Goal: Task Accomplishment & Management: Complete application form

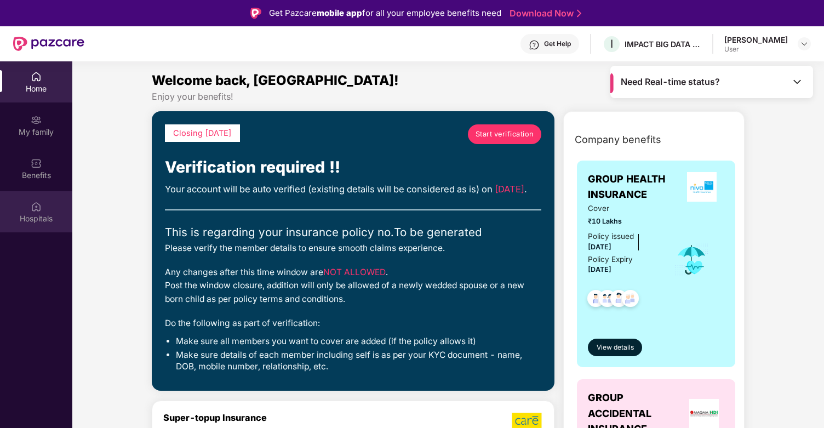
click at [35, 211] on img at bounding box center [36, 206] width 11 height 11
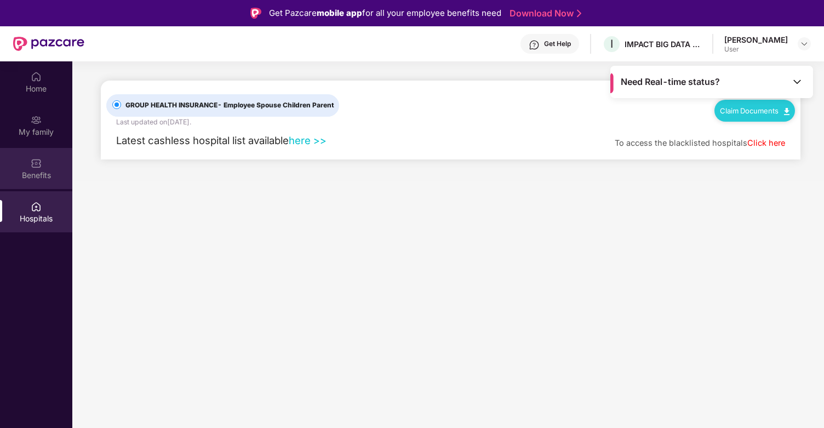
click at [30, 174] on div "Benefits" at bounding box center [36, 175] width 72 height 11
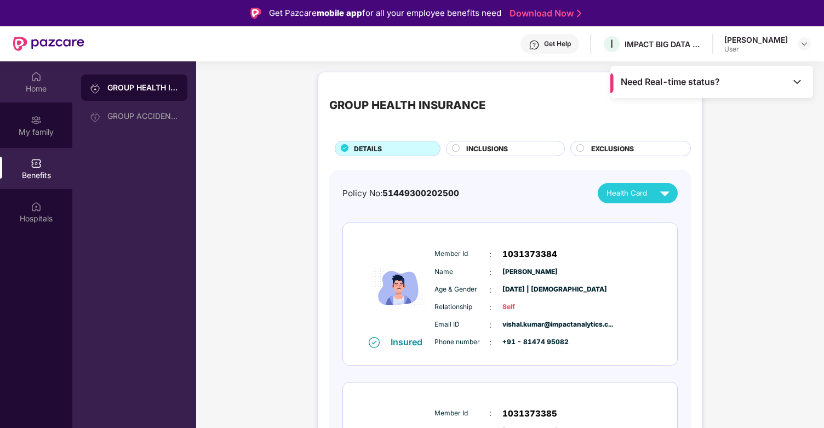
click at [41, 88] on div "Home" at bounding box center [36, 88] width 72 height 11
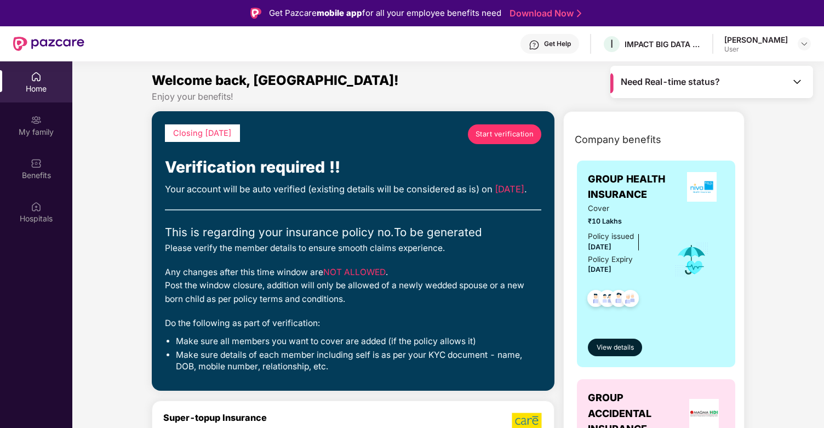
click at [481, 138] on span "Start verification" at bounding box center [505, 134] width 59 height 11
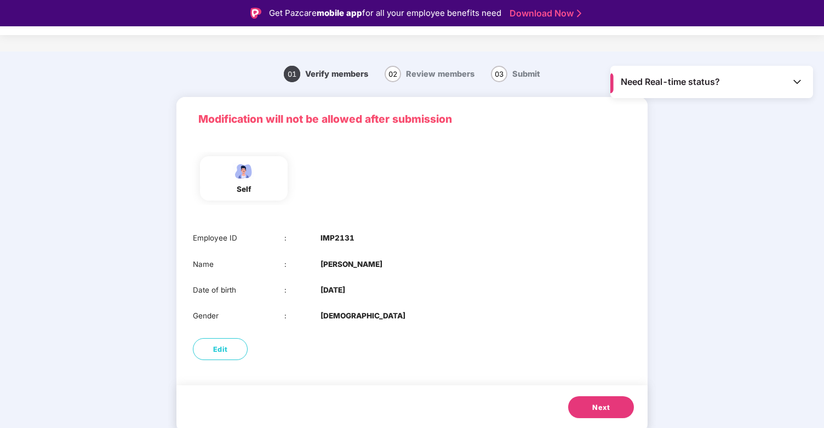
scroll to position [26, 0]
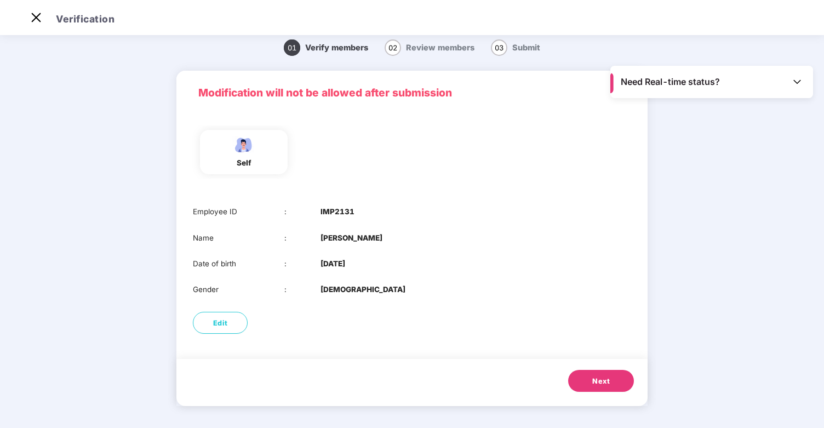
click at [605, 378] on span "Next" at bounding box center [602, 381] width 18 height 11
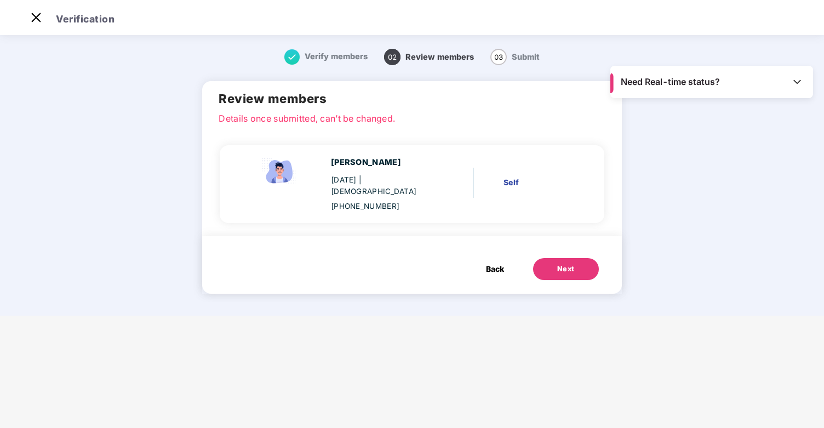
scroll to position [0, 0]
click at [559, 264] on div "Next" at bounding box center [567, 269] width 18 height 11
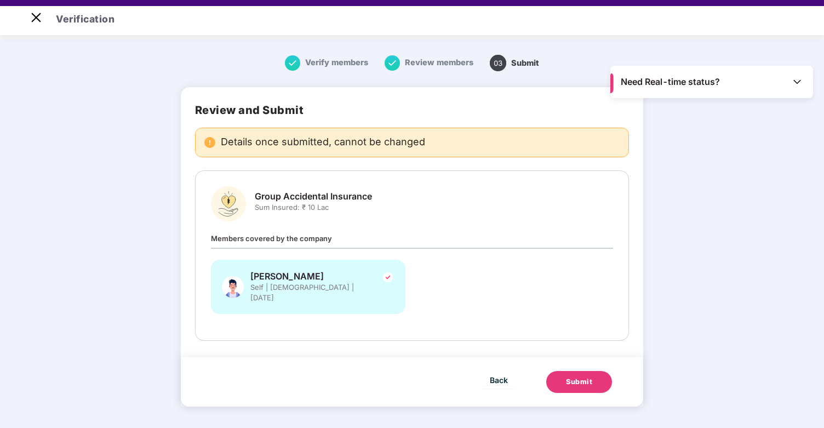
scroll to position [26, 0]
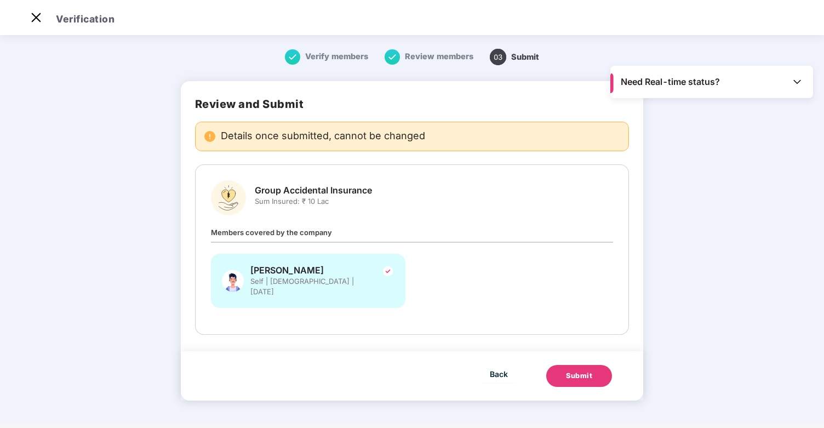
click at [574, 365] on button "Submit" at bounding box center [580, 376] width 66 height 22
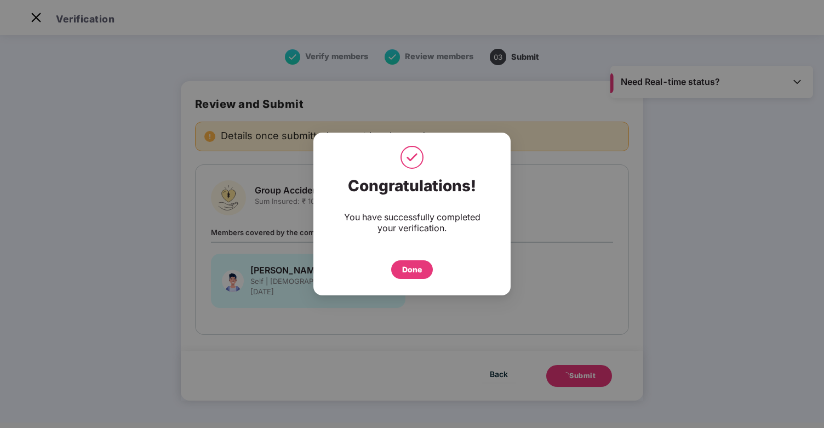
click at [421, 276] on div "Done" at bounding box center [412, 269] width 42 height 19
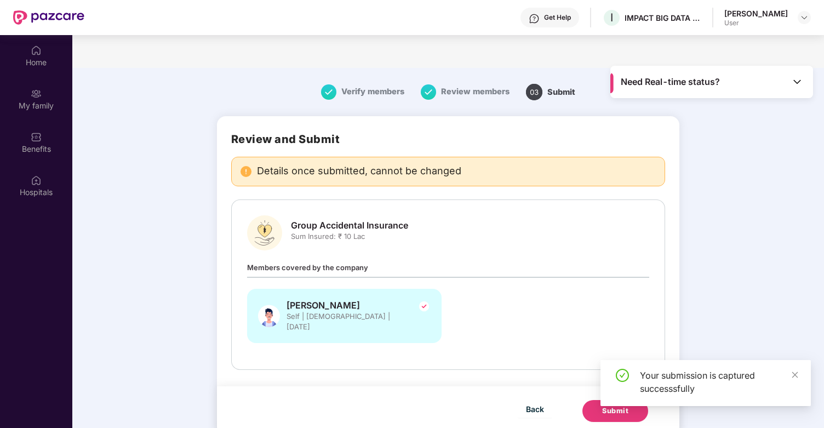
scroll to position [61, 0]
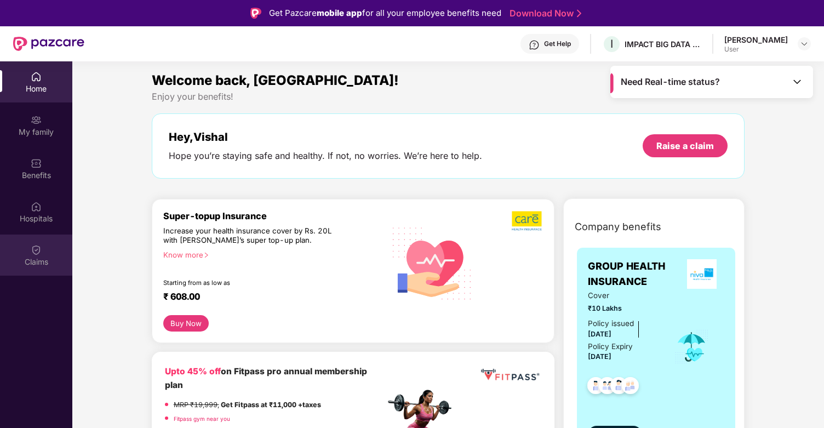
click at [47, 251] on div "Claims" at bounding box center [36, 255] width 72 height 41
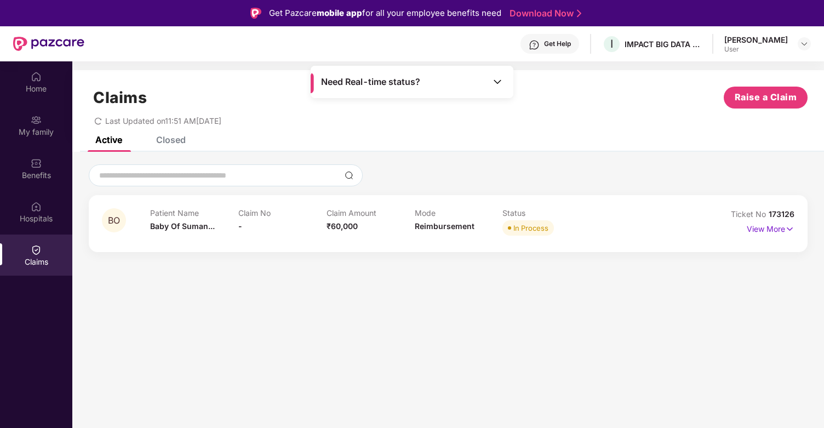
click at [373, 235] on div "Claim Amount ₹60,000" at bounding box center [371, 223] width 88 height 30
click at [777, 227] on p "View More" at bounding box center [771, 227] width 48 height 15
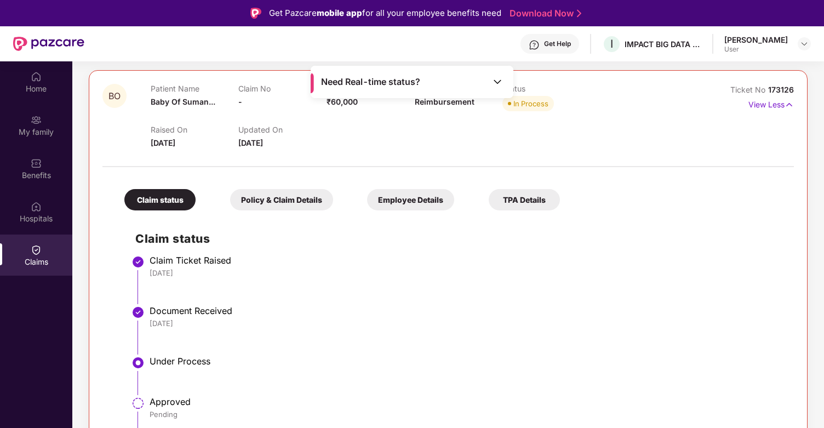
scroll to position [137, 0]
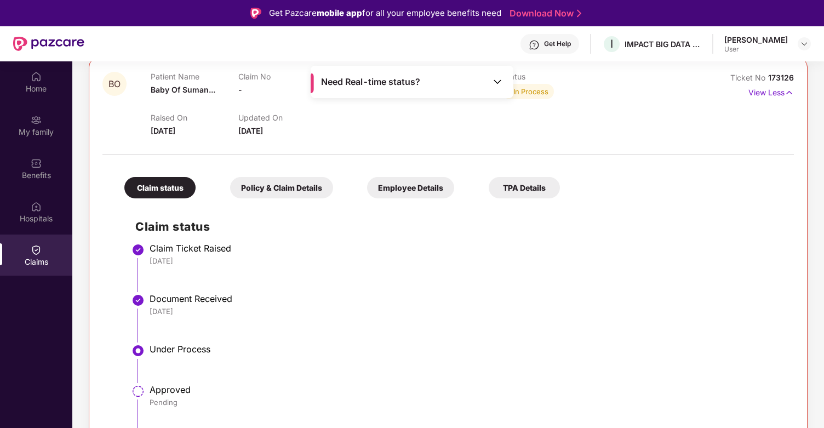
click at [290, 190] on div "Policy & Claim Details" at bounding box center [281, 187] width 103 height 21
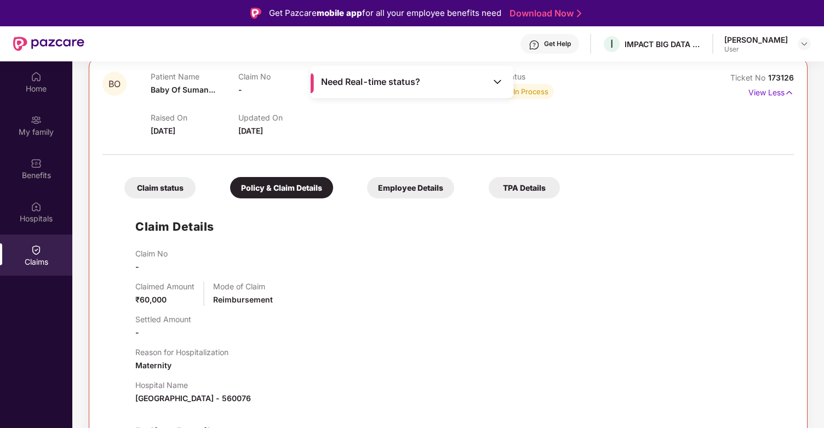
click at [170, 190] on div "Claim status" at bounding box center [159, 187] width 71 height 21
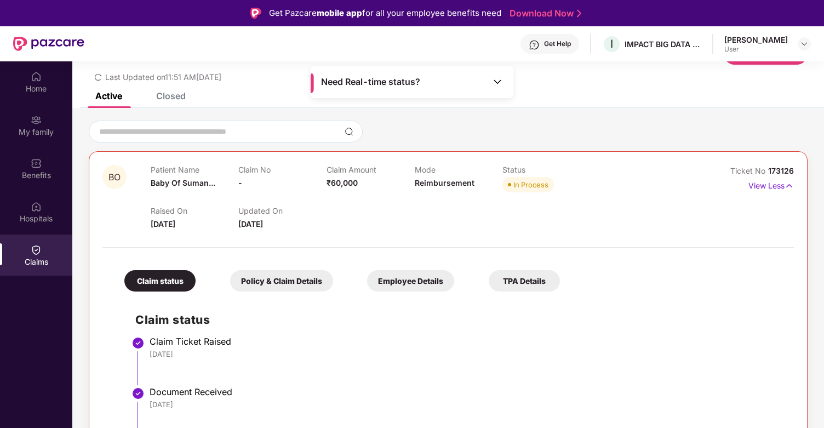
scroll to position [0, 0]
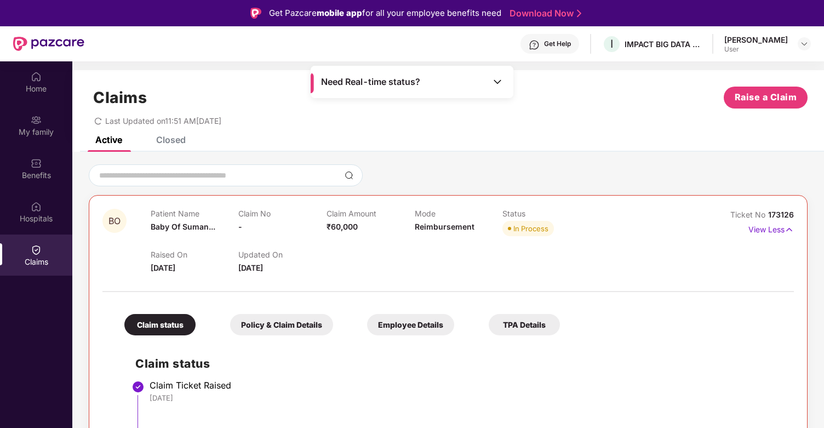
click at [179, 138] on div "Closed" at bounding box center [171, 139] width 30 height 11
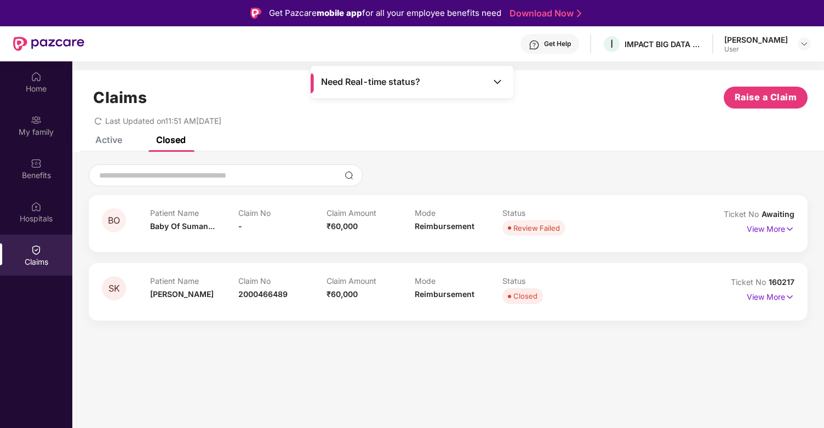
click at [112, 134] on div "Claims Raise a Claim Last Updated on 11:51 AM[DATE]" at bounding box center [448, 103] width 752 height 66
click at [112, 135] on div "Claims Raise a Claim Last Updated on 11:51 AM[DATE]" at bounding box center [448, 103] width 752 height 66
click at [112, 138] on div "Active" at bounding box center [108, 139] width 27 height 11
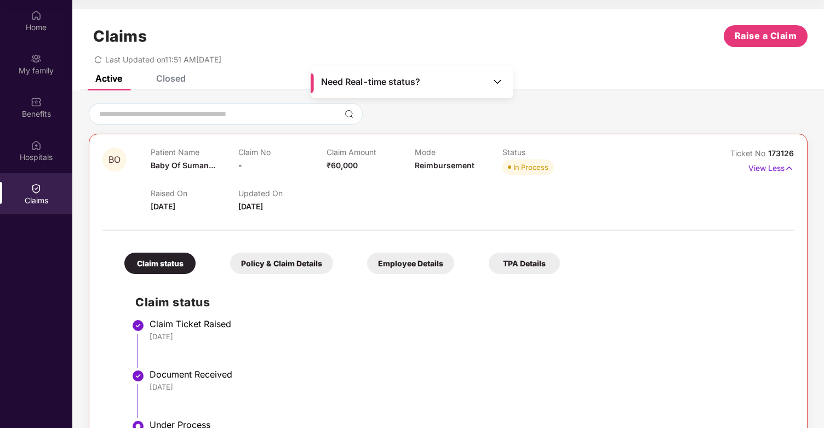
click at [505, 82] on div "Need Real-time status?" at bounding box center [412, 82] width 203 height 32
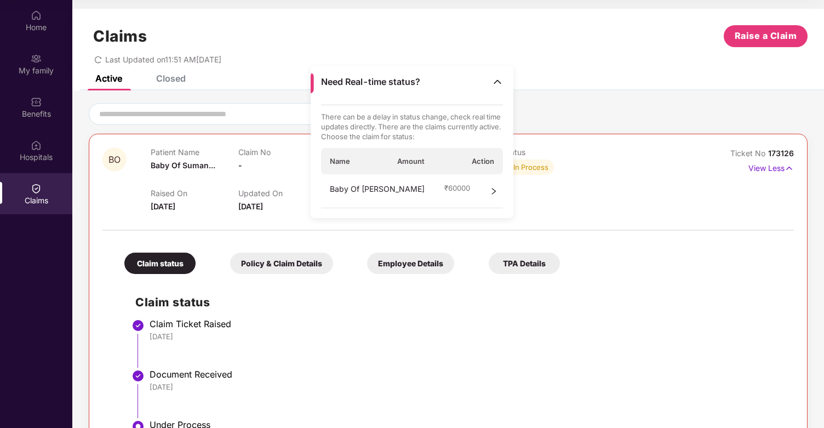
click at [490, 184] on span "right" at bounding box center [494, 191] width 8 height 16
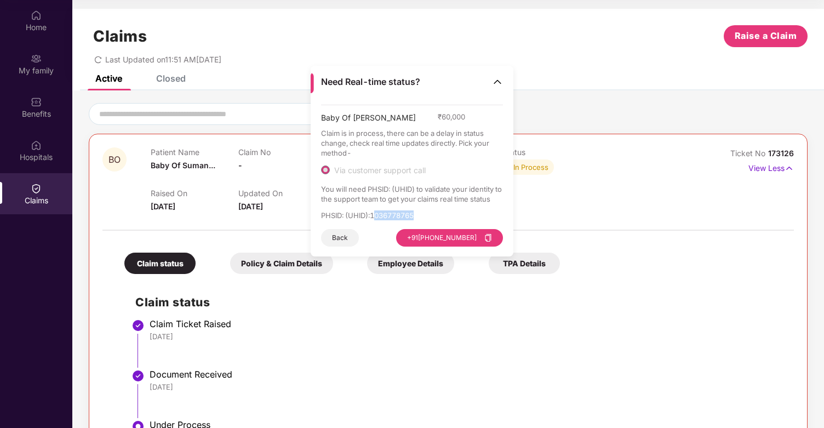
drag, startPoint x: 376, startPoint y: 218, endPoint x: 421, endPoint y: 217, distance: 45.0
click at [421, 217] on p "PHSID: (UHID) : 1036778765" at bounding box center [412, 216] width 183 height 10
click at [496, 78] on img at bounding box center [497, 81] width 11 height 11
